Goal: Task Accomplishment & Management: Manage account settings

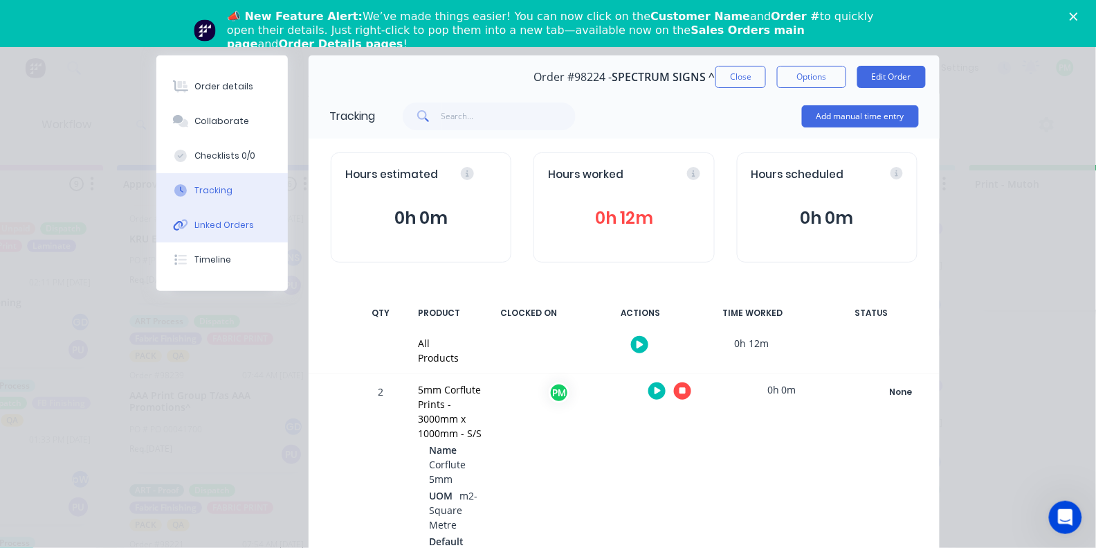
scroll to position [24, 0]
click at [687, 382] on div at bounding box center [670, 391] width 104 height 34
click at [680, 386] on icon "button" at bounding box center [683, 390] width 7 height 9
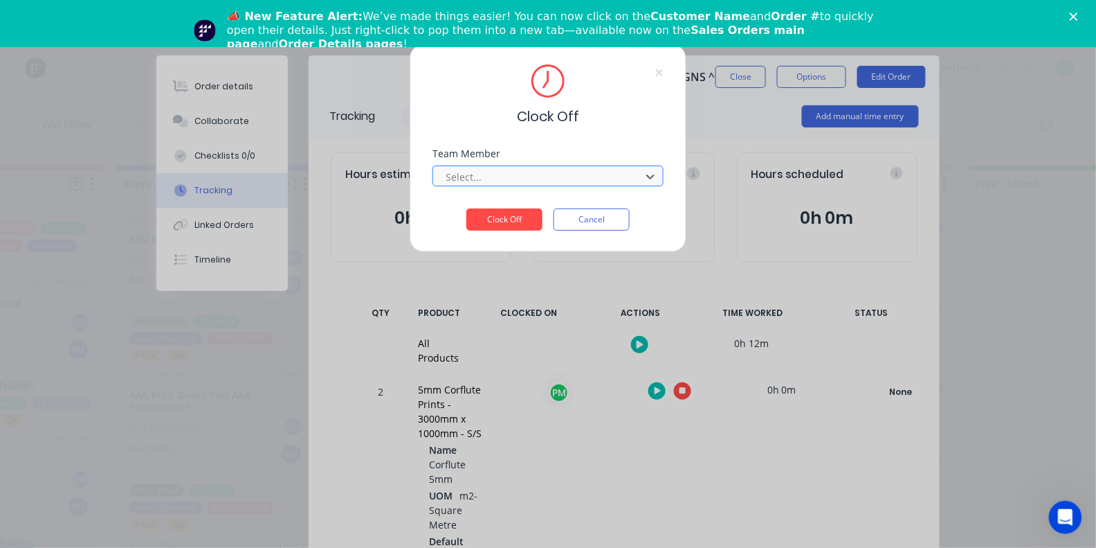
click at [454, 182] on div "Select..." at bounding box center [539, 177] width 187 height 15
click at [505, 224] on button "Clock Off" at bounding box center [505, 219] width 76 height 22
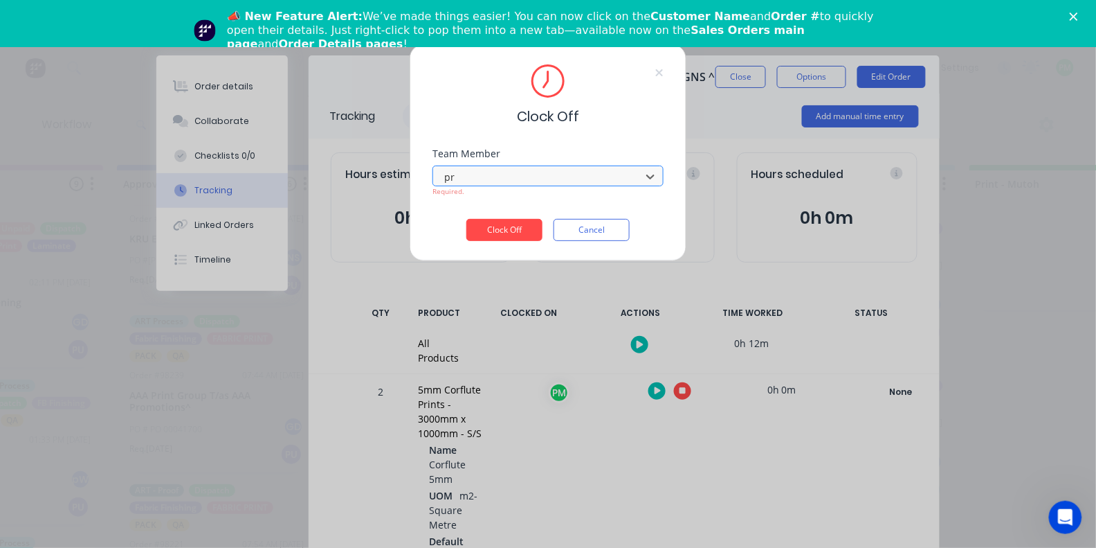
type input "pro"
click at [505, 235] on button "Clock Off" at bounding box center [505, 230] width 76 height 22
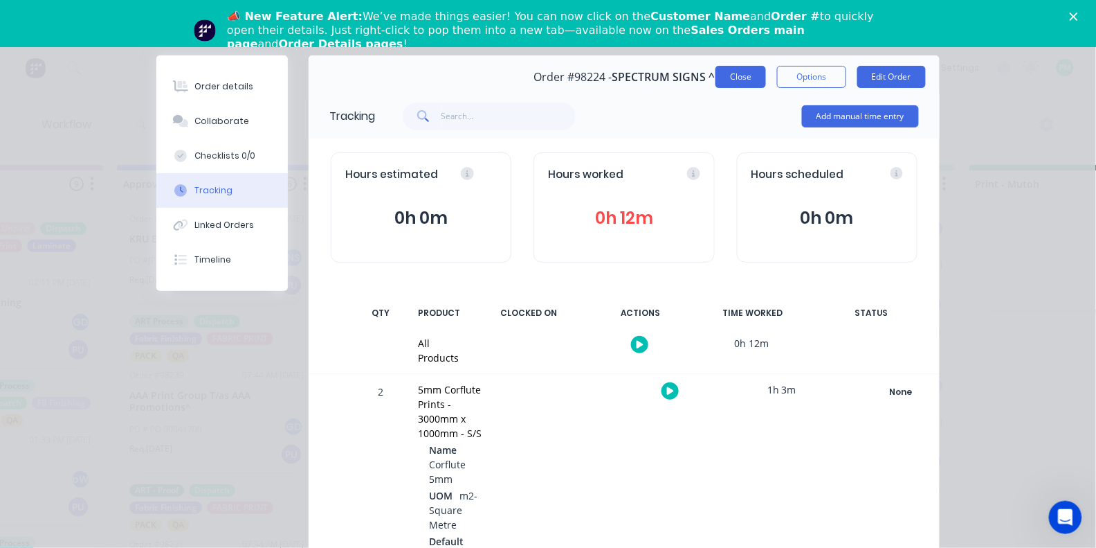
click at [753, 80] on button "Close" at bounding box center [741, 77] width 51 height 22
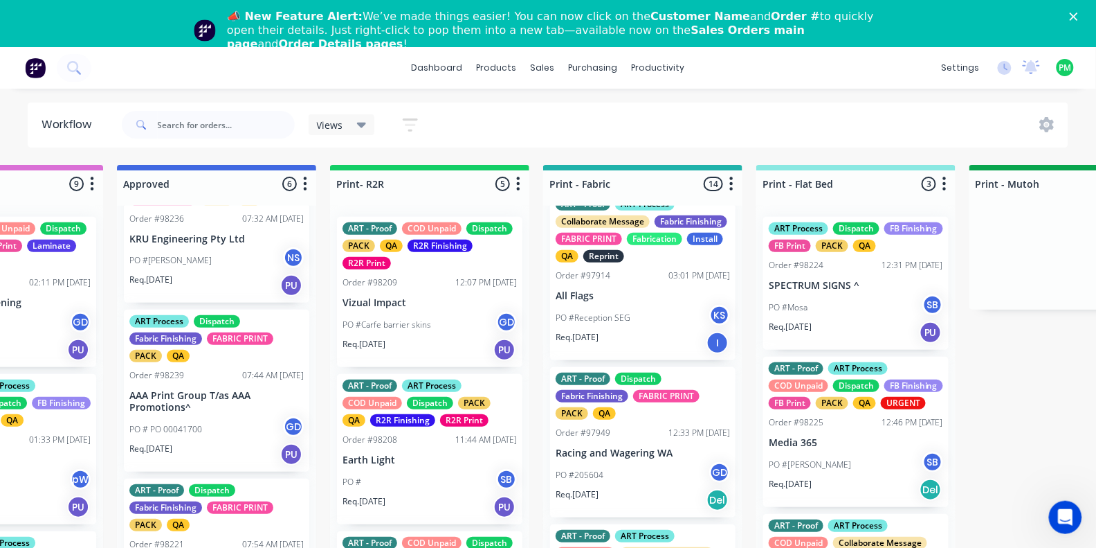
click at [1073, 22] on div "📣 New Feature Alert: We’ve made things easier! You can now click on the Custome…" at bounding box center [548, 31] width 1096 height 50
click at [801, 314] on p "PO #Mosa" at bounding box center [788, 307] width 39 height 12
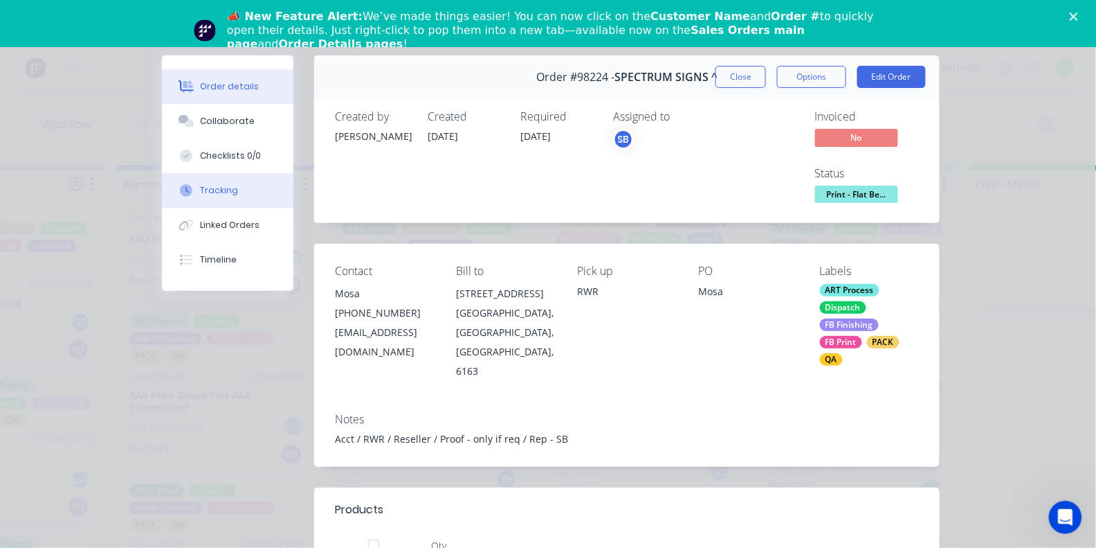
click at [213, 197] on div "Tracking" at bounding box center [220, 190] width 38 height 12
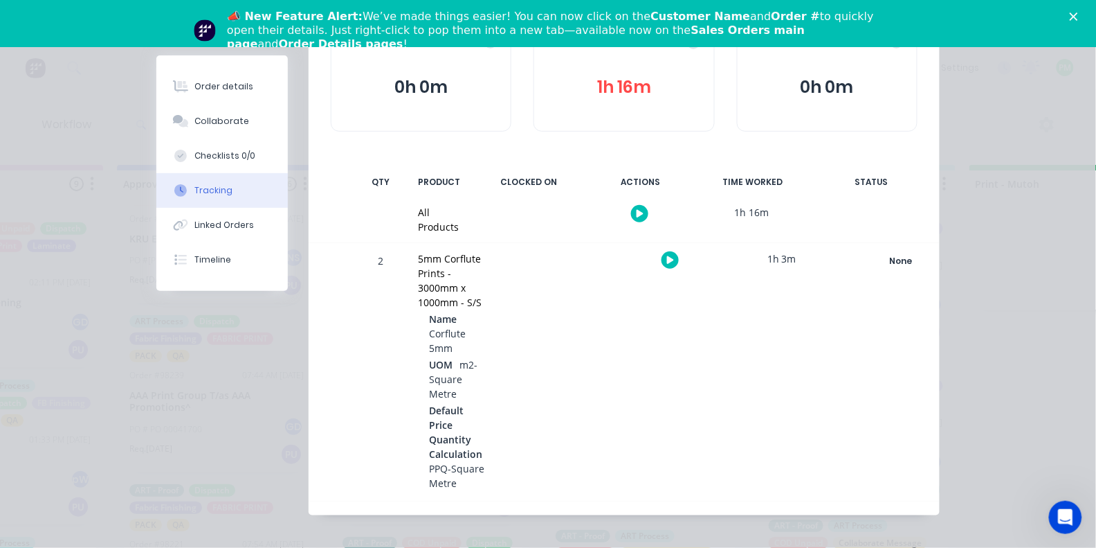
scroll to position [130, 0]
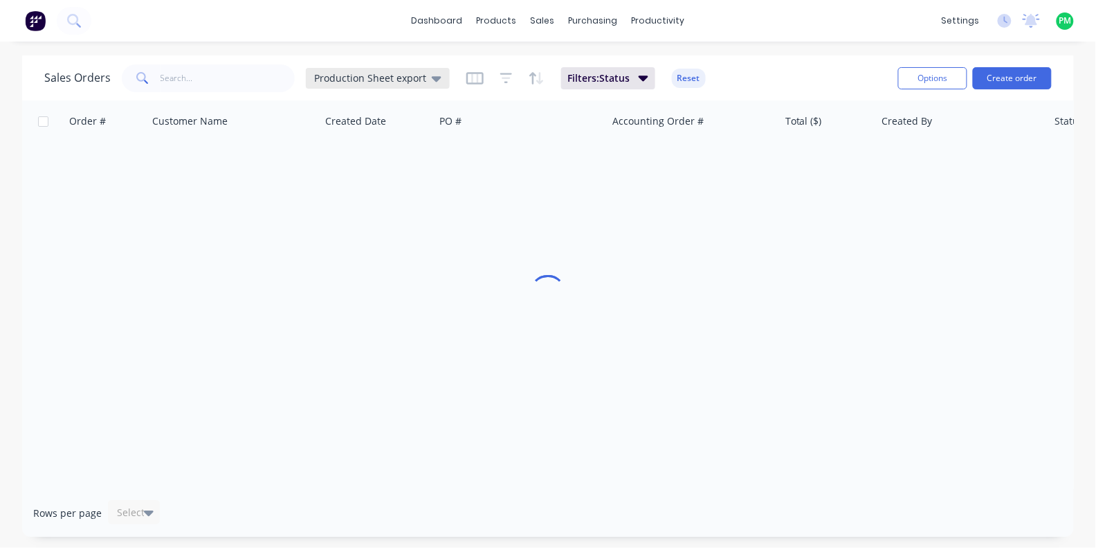
click at [399, 79] on span "Production Sheet export" at bounding box center [370, 78] width 112 height 15
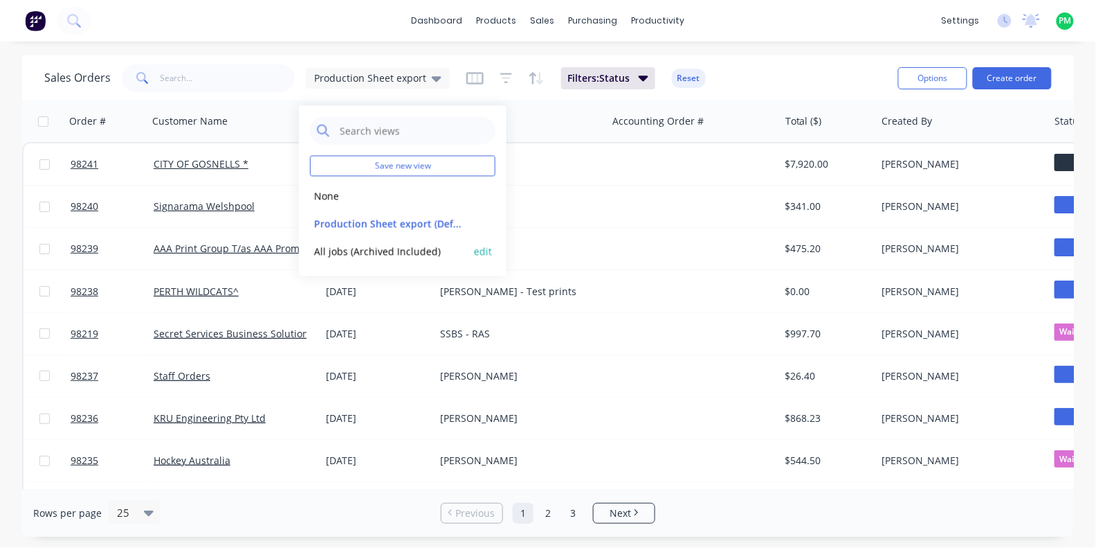
click at [390, 254] on button "All jobs (Archived Included)" at bounding box center [389, 251] width 158 height 16
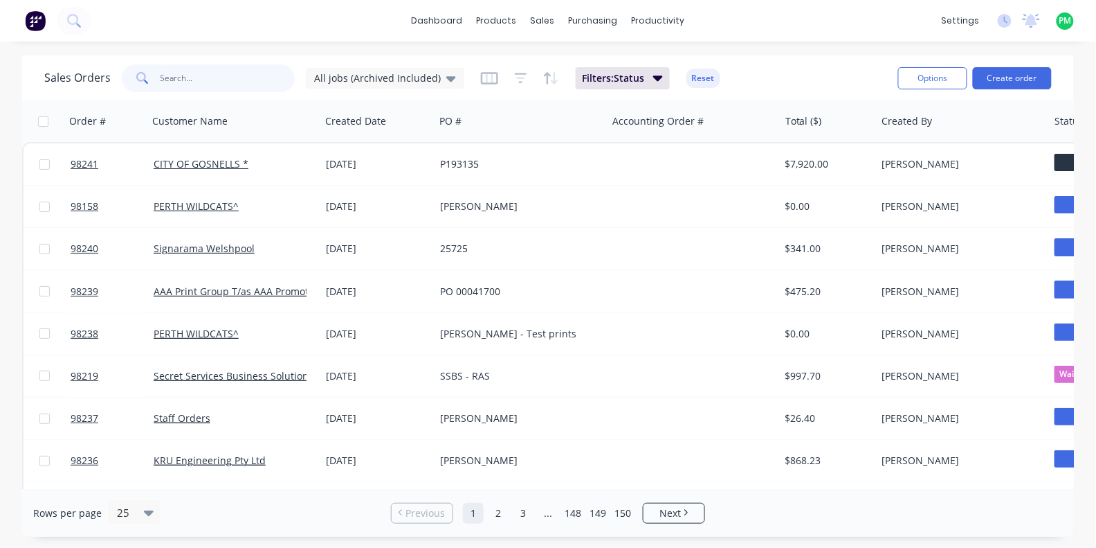
click at [204, 82] on input "text" at bounding box center [228, 78] width 135 height 28
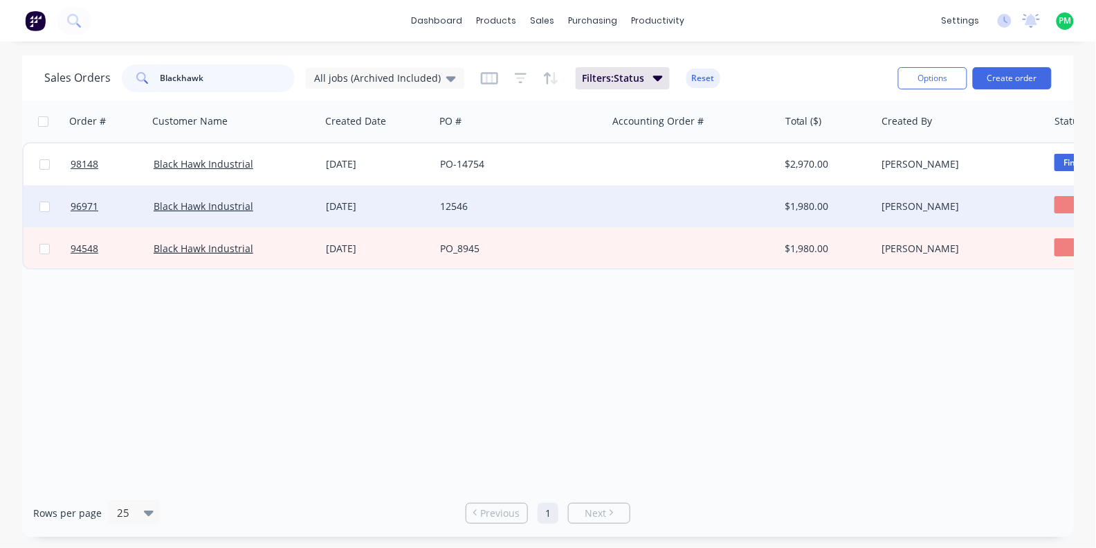
type input "Blackhawk"
click at [409, 210] on div "18 Mar 2025" at bounding box center [377, 206] width 103 height 14
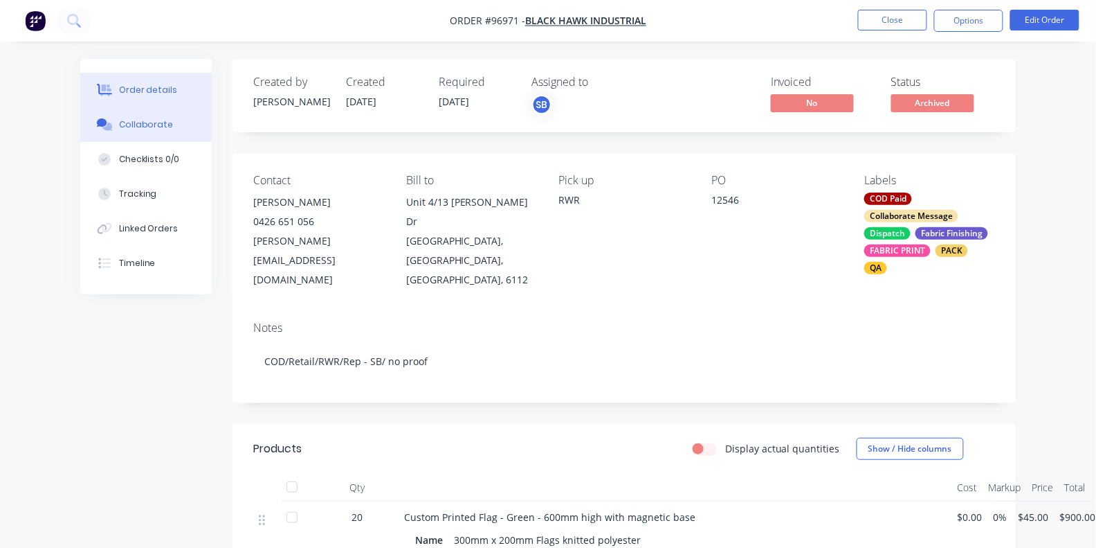
click at [142, 129] on div "Collaborate" at bounding box center [146, 124] width 55 height 12
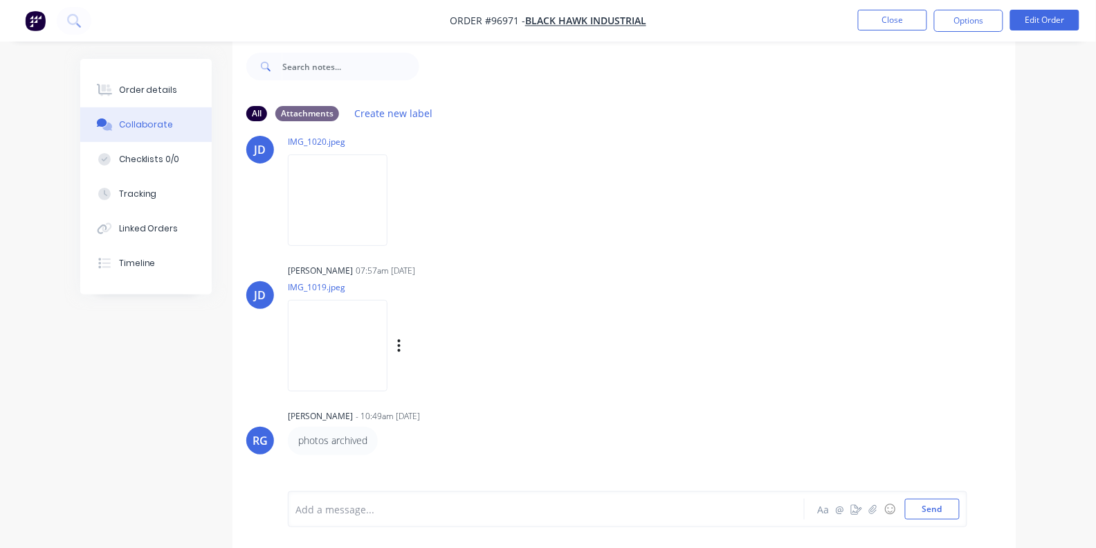
scroll to position [329, 0]
click at [350, 218] on img at bounding box center [338, 199] width 100 height 91
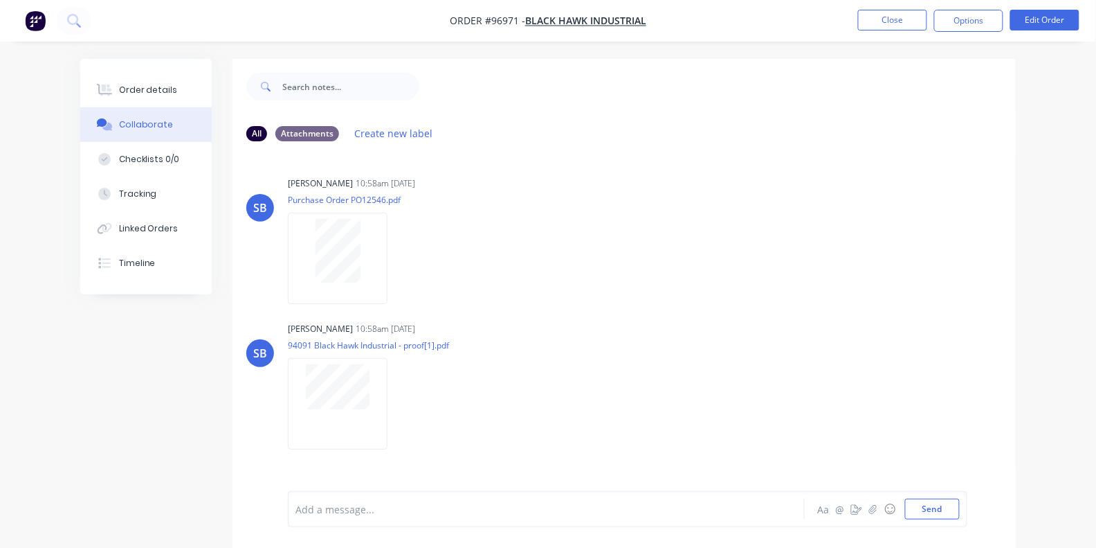
scroll to position [0, 0]
click at [142, 80] on button "Order details" at bounding box center [146, 90] width 132 height 35
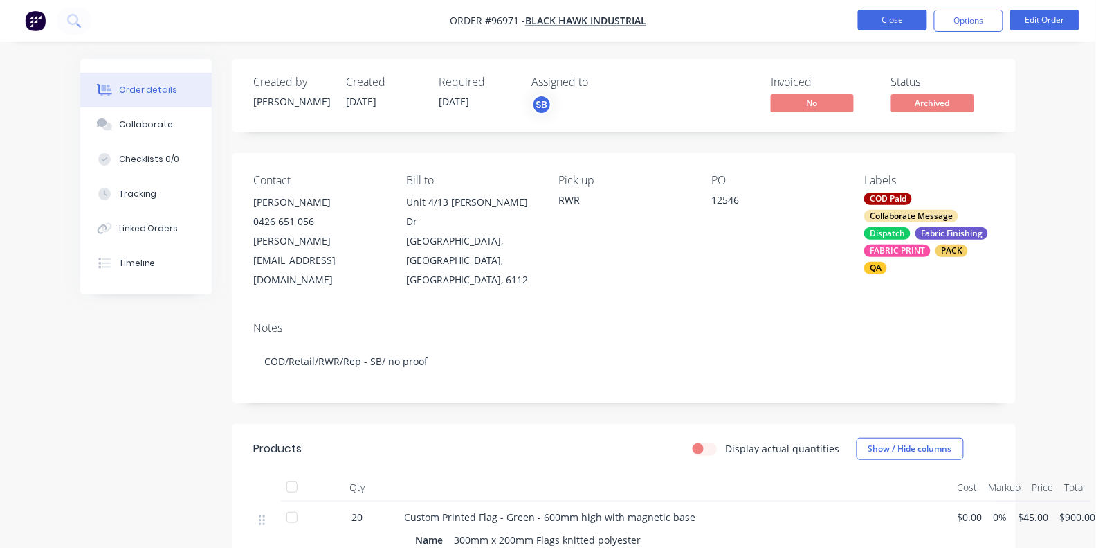
click at [892, 15] on button "Close" at bounding box center [892, 20] width 69 height 21
